Goal: Information Seeking & Learning: Learn about a topic

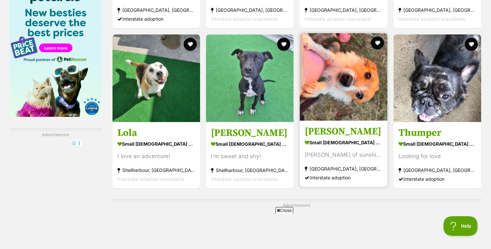
click at [349, 103] on img at bounding box center [344, 77] width 88 height 88
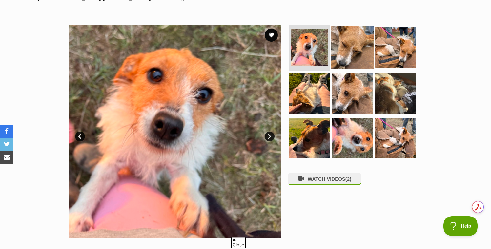
click at [365, 44] on img at bounding box center [352, 47] width 42 height 42
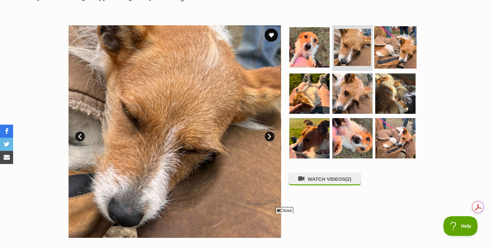
click at [395, 52] on img at bounding box center [395, 47] width 42 height 42
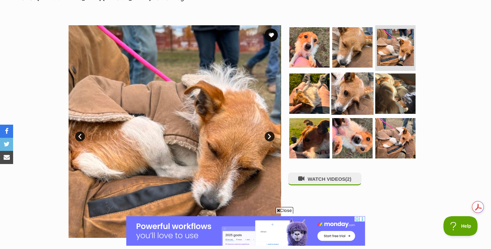
click at [337, 95] on img at bounding box center [352, 93] width 42 height 42
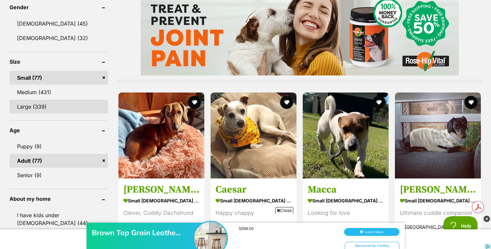
scroll to position [556, 0]
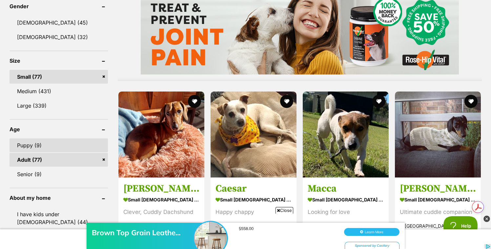
click at [68, 148] on link "Puppy (9)" at bounding box center [59, 145] width 98 height 14
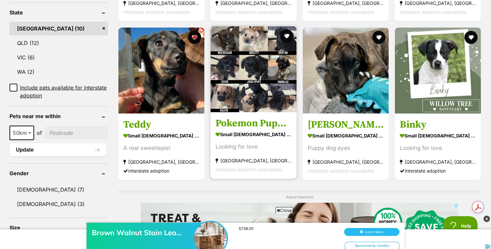
click at [248, 124] on h3 "Pokemon Puppies" at bounding box center [254, 123] width 76 height 12
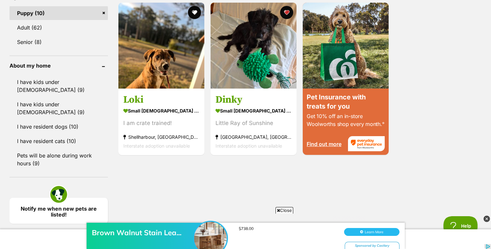
scroll to position [637, 0]
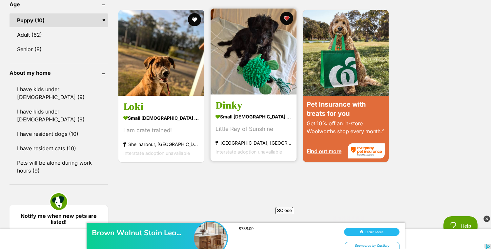
click at [237, 103] on h3 "Dinky" at bounding box center [254, 105] width 76 height 12
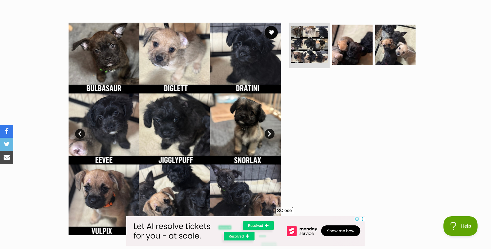
scroll to position [120, 0]
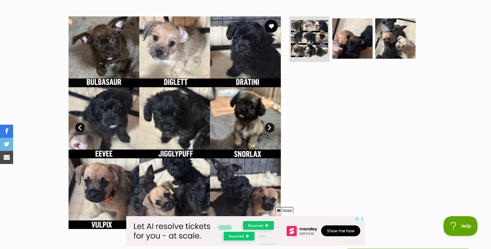
click at [268, 129] on link "Next" at bounding box center [270, 128] width 10 height 10
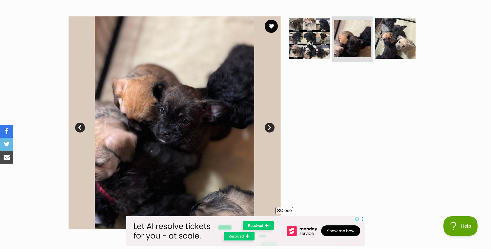
click at [268, 129] on link "Next" at bounding box center [270, 128] width 10 height 10
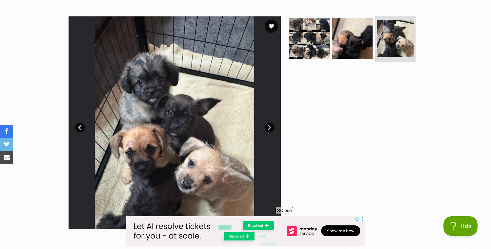
click at [268, 129] on link "Next" at bounding box center [270, 128] width 10 height 10
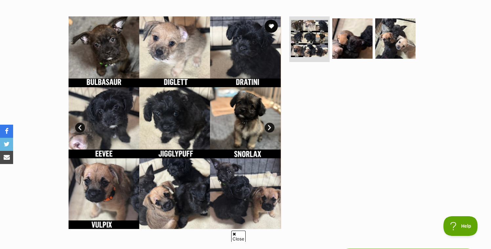
scroll to position [0, 0]
click at [269, 127] on link "Next" at bounding box center [270, 128] width 10 height 10
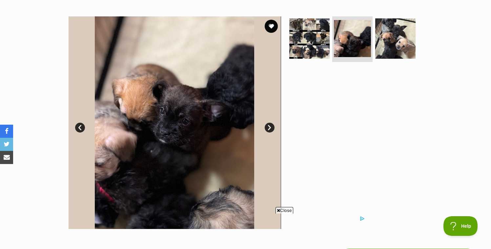
click at [80, 127] on link "Prev" at bounding box center [80, 128] width 10 height 10
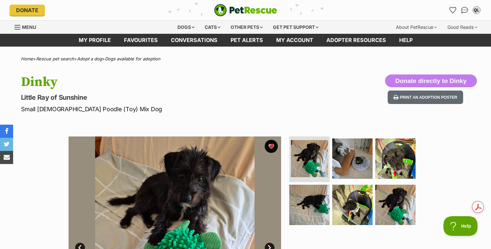
click at [196, 202] on img at bounding box center [175, 242] width 213 height 213
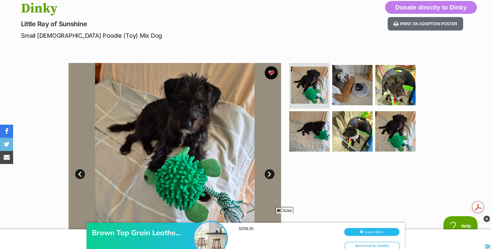
click at [270, 175] on link "Next" at bounding box center [270, 174] width 10 height 10
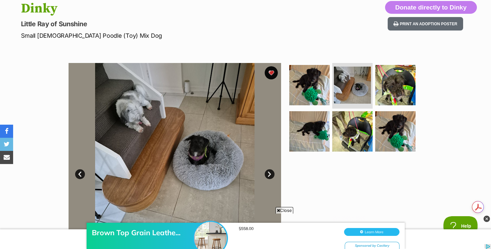
click at [270, 175] on link "Next" at bounding box center [270, 174] width 10 height 10
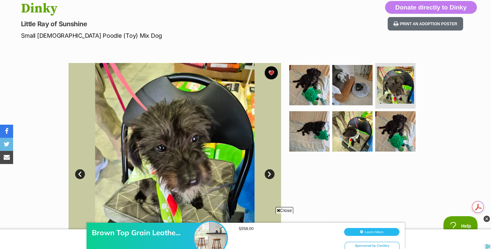
click at [270, 175] on link "Next" at bounding box center [270, 174] width 10 height 10
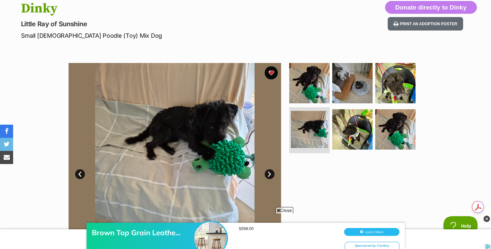
click at [270, 175] on link "Next" at bounding box center [270, 174] width 10 height 10
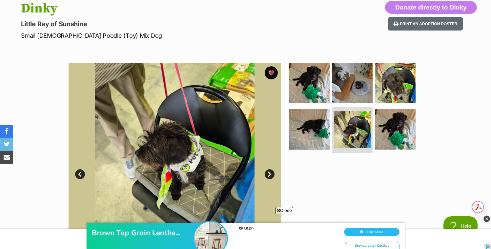
click at [270, 175] on link "Next" at bounding box center [270, 174] width 10 height 10
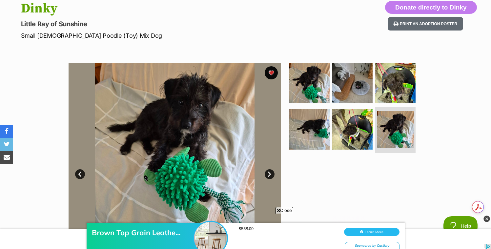
click at [270, 175] on link "Next" at bounding box center [270, 174] width 10 height 10
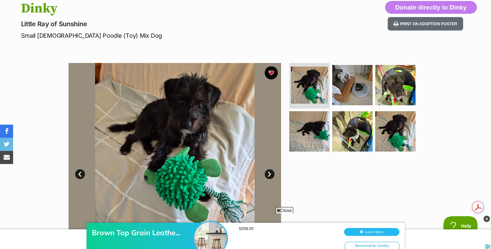
click at [270, 175] on link "Next" at bounding box center [270, 174] width 10 height 10
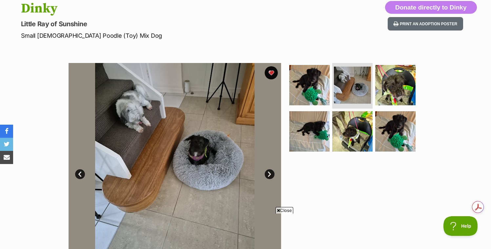
click at [270, 173] on link "Next" at bounding box center [270, 174] width 10 height 10
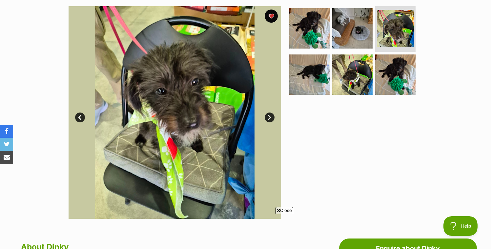
scroll to position [131, 0]
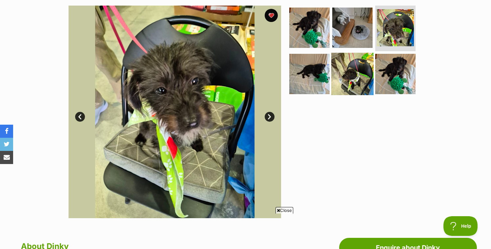
click at [334, 77] on img at bounding box center [352, 74] width 42 height 42
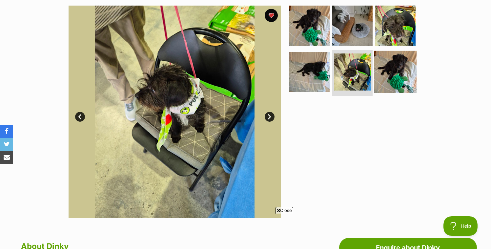
click at [381, 72] on img at bounding box center [395, 72] width 42 height 42
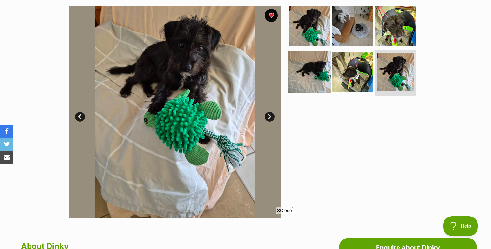
click at [307, 74] on img at bounding box center [309, 72] width 42 height 42
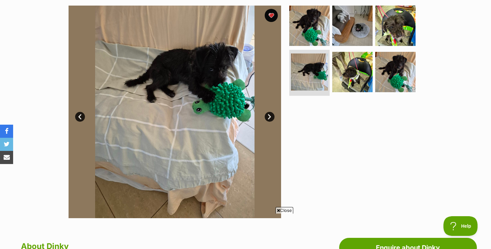
click at [277, 119] on img at bounding box center [175, 112] width 213 height 213
click at [270, 118] on link "Next" at bounding box center [270, 117] width 10 height 10
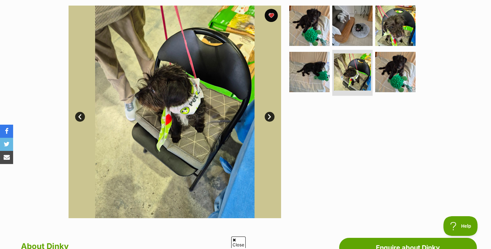
click at [270, 118] on link "Next" at bounding box center [270, 117] width 10 height 10
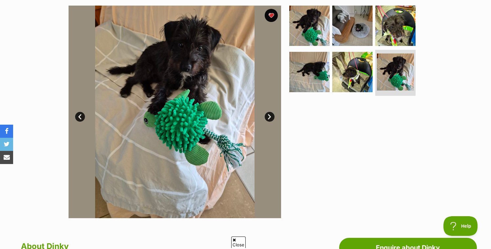
click at [270, 118] on link "Next" at bounding box center [270, 117] width 10 height 10
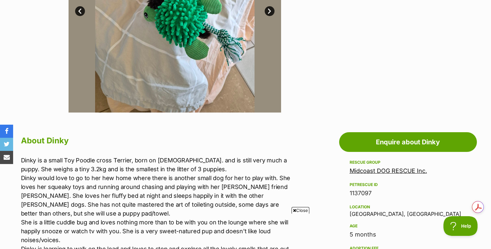
scroll to position [368, 0]
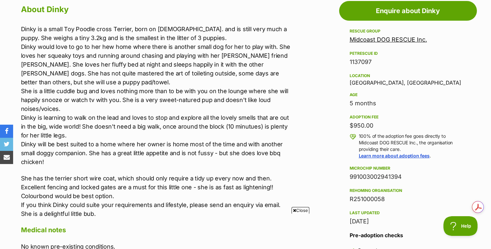
click at [304, 211] on span "Close" at bounding box center [301, 210] width 18 height 7
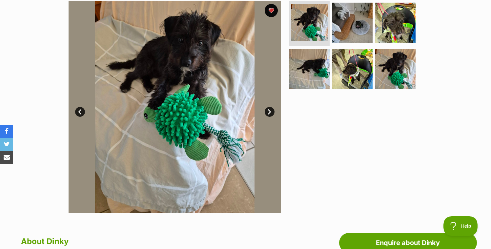
scroll to position [0, 0]
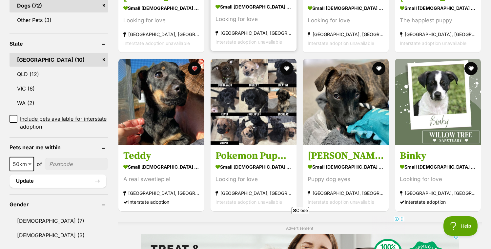
scroll to position [315, 0]
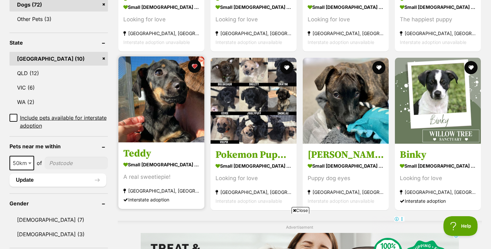
click at [171, 118] on img at bounding box center [161, 99] width 86 height 86
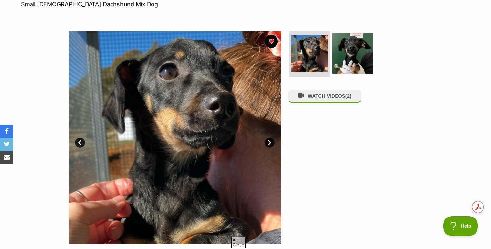
scroll to position [106, 0]
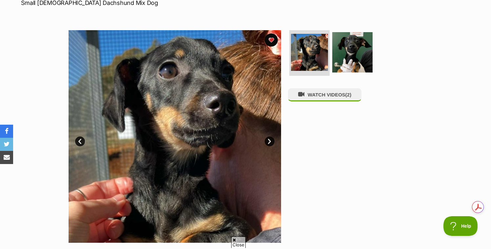
click at [270, 143] on link "Next" at bounding box center [270, 141] width 10 height 10
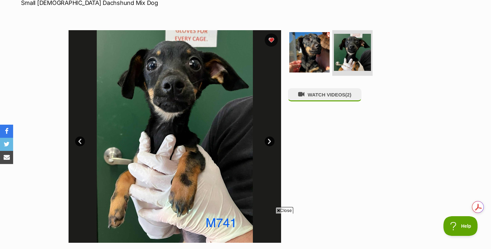
scroll to position [0, 0]
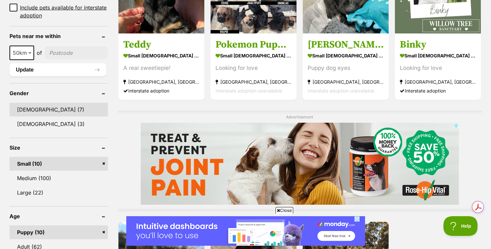
scroll to position [439, 0]
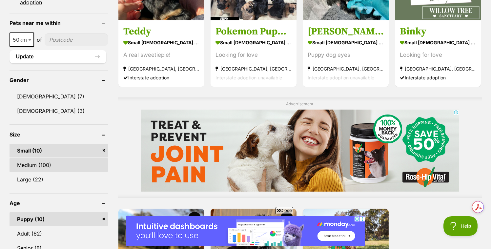
click at [39, 166] on link "Medium (100)" at bounding box center [59, 165] width 98 height 14
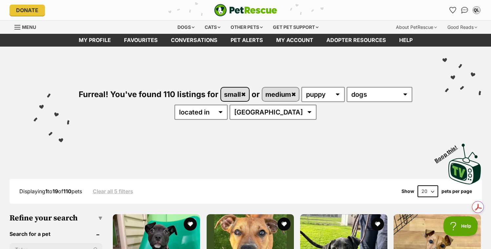
click at [244, 95] on link "small" at bounding box center [235, 94] width 28 height 13
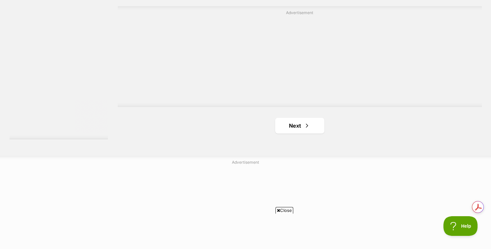
scroll to position [1156, 0]
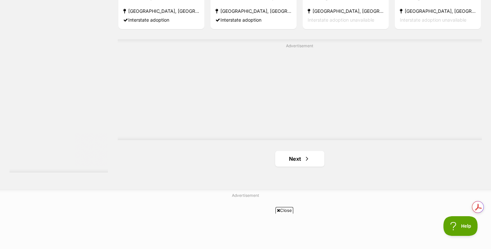
click at [303, 158] on link "Next" at bounding box center [299, 159] width 49 height 16
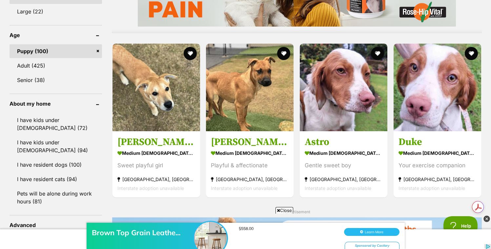
scroll to position [615, 0]
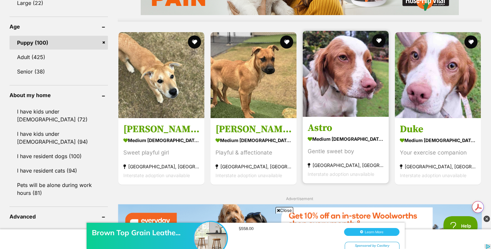
click at [339, 69] on img at bounding box center [346, 74] width 86 height 86
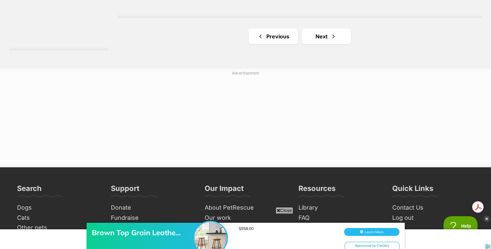
scroll to position [1279, 0]
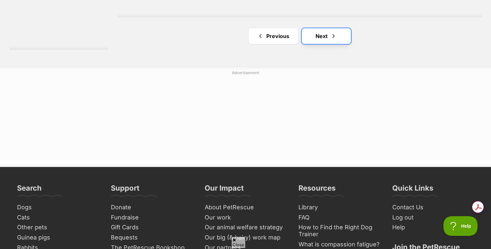
click at [319, 34] on link "Next" at bounding box center [326, 36] width 49 height 16
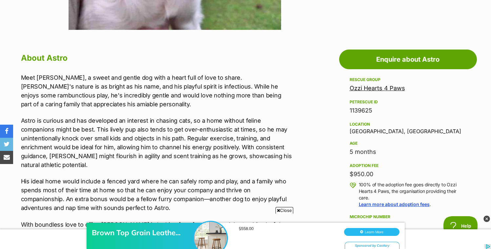
scroll to position [320, 0]
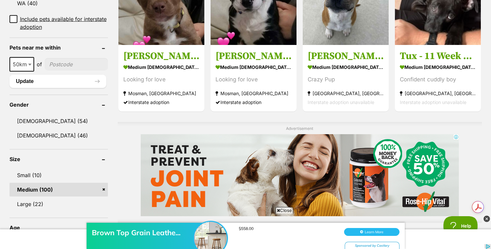
scroll to position [405, 0]
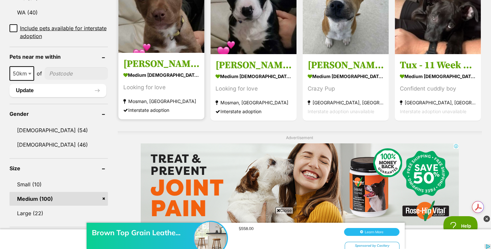
click at [143, 66] on h3 "[PERSON_NAME]" at bounding box center [161, 64] width 76 height 12
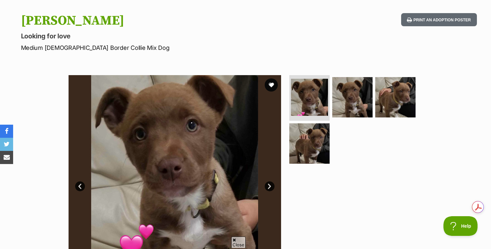
click at [274, 184] on img at bounding box center [175, 181] width 213 height 213
click at [273, 187] on link "Next" at bounding box center [270, 186] width 10 height 10
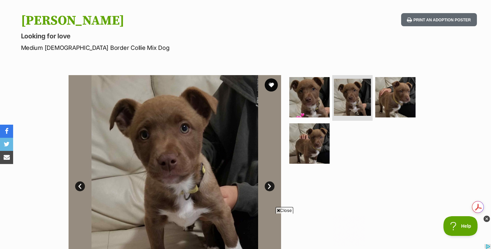
click at [273, 188] on link "Next" at bounding box center [270, 186] width 10 height 10
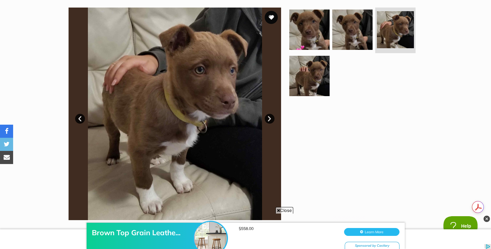
click at [267, 122] on link "Next" at bounding box center [270, 119] width 10 height 10
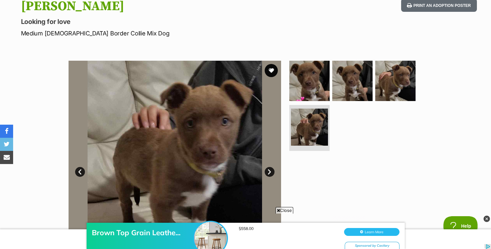
scroll to position [76, 0]
click at [270, 170] on link "Next" at bounding box center [270, 172] width 10 height 10
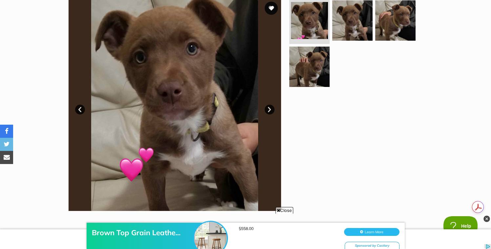
scroll to position [141, 0]
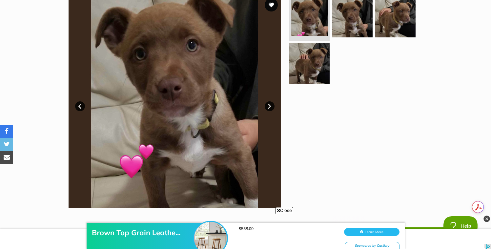
click at [270, 108] on link "Next" at bounding box center [270, 106] width 10 height 10
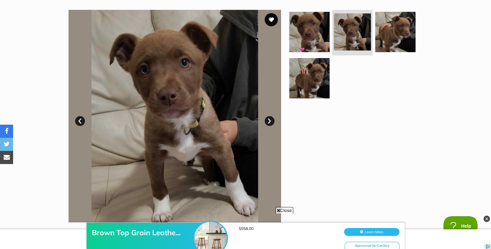
scroll to position [120, 0]
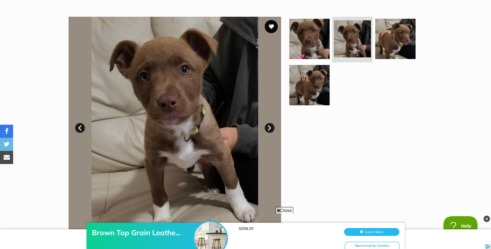
click at [271, 130] on link "Next" at bounding box center [270, 128] width 10 height 10
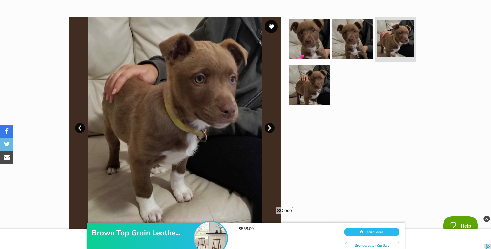
click at [271, 130] on link "Next" at bounding box center [270, 128] width 10 height 10
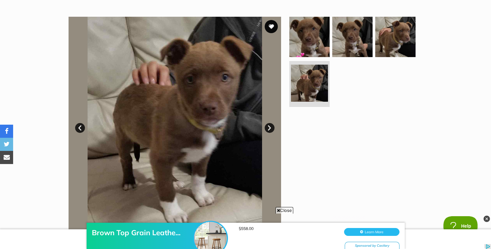
click at [271, 130] on link "Next" at bounding box center [270, 128] width 10 height 10
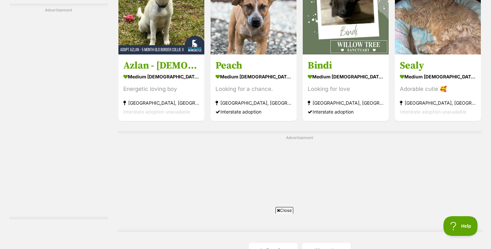
scroll to position [1071, 0]
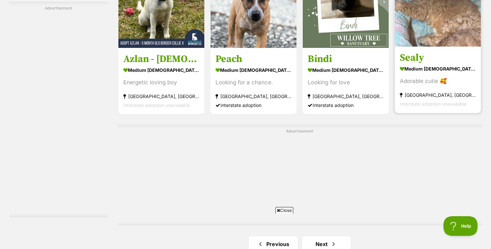
click at [410, 61] on h3 "Sealy" at bounding box center [438, 57] width 76 height 12
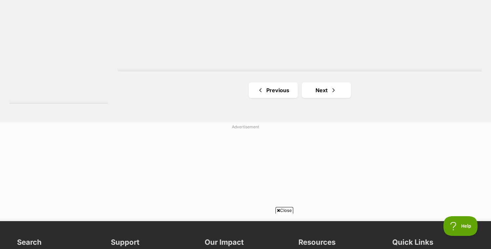
scroll to position [1227, 0]
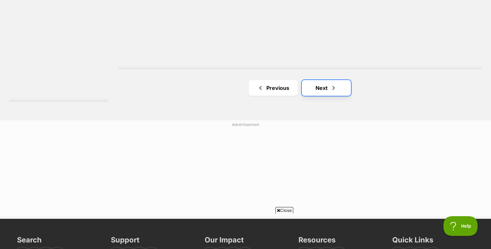
click at [319, 92] on link "Next" at bounding box center [326, 88] width 49 height 16
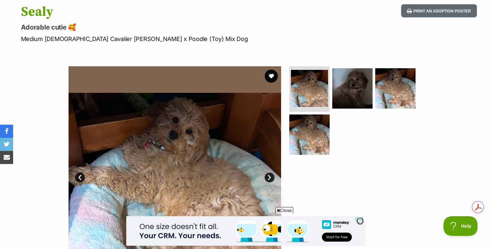
scroll to position [72, 0]
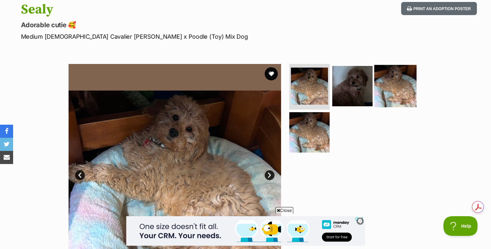
click at [400, 75] on img at bounding box center [395, 86] width 42 height 42
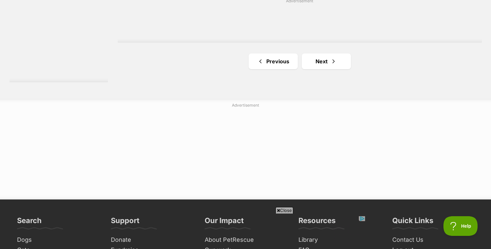
scroll to position [1201, 0]
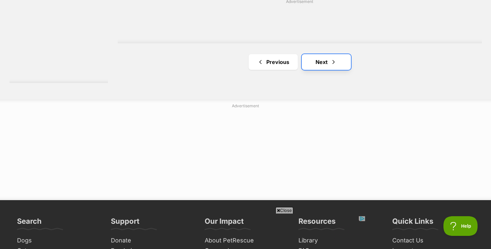
click at [323, 57] on link "Next" at bounding box center [326, 62] width 49 height 16
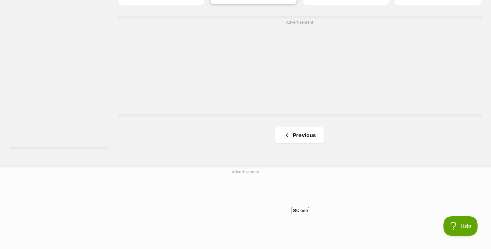
scroll to position [1187, 0]
